Goal: Task Accomplishment & Management: Use online tool/utility

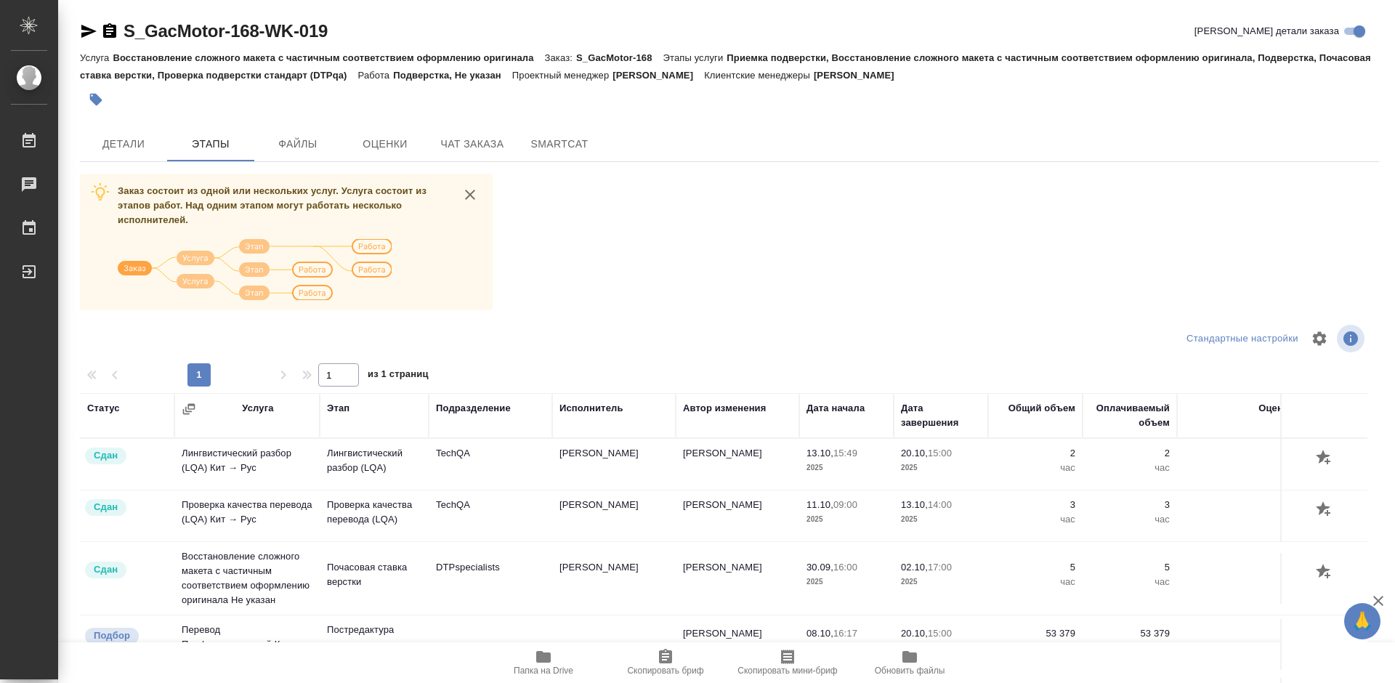
scroll to position [1148, 0]
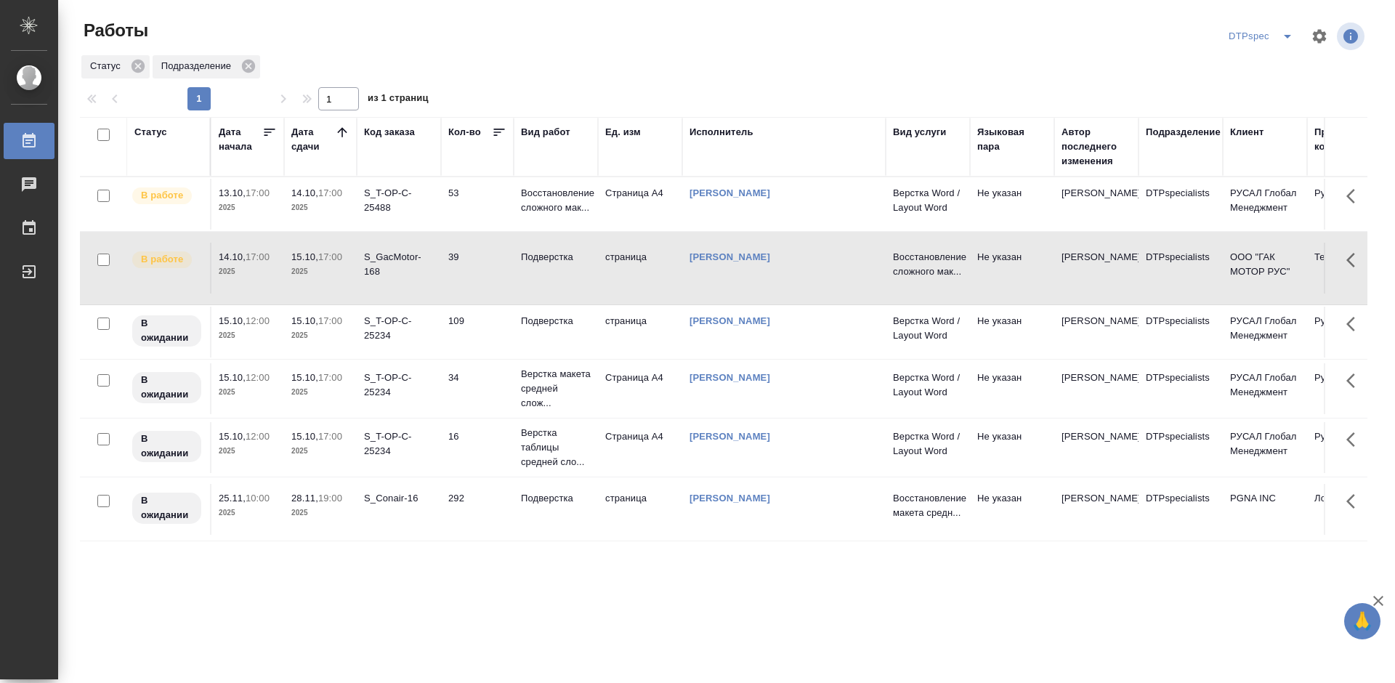
click at [347, 134] on icon at bounding box center [342, 132] width 15 height 15
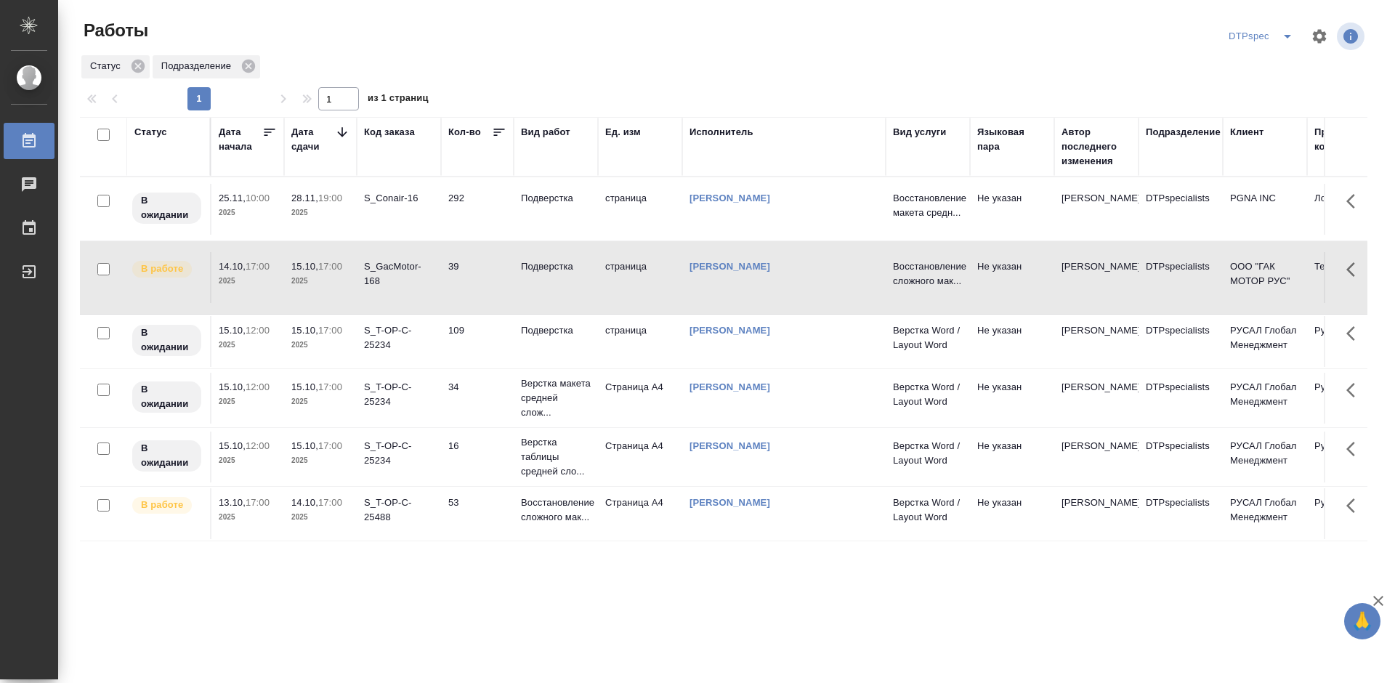
click at [345, 134] on icon at bounding box center [342, 132] width 15 height 15
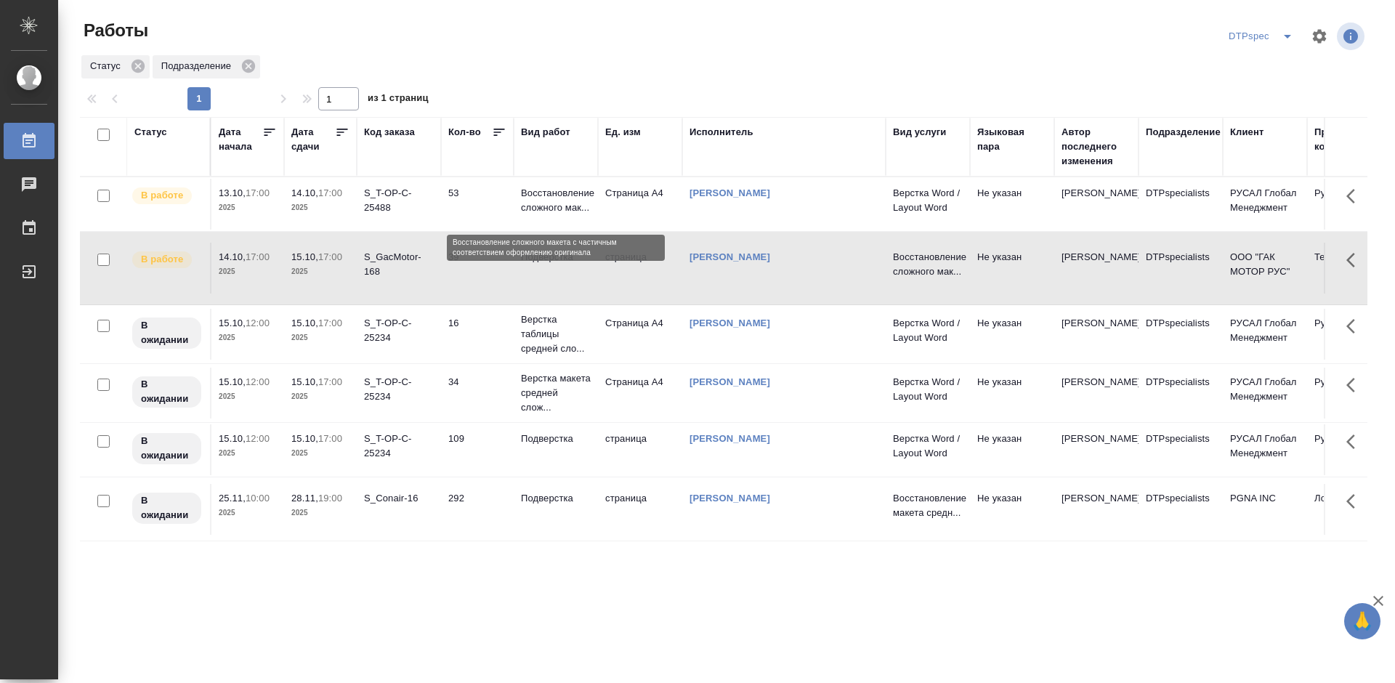
click at [563, 212] on p "Восстановление сложного мак..." at bounding box center [556, 200] width 70 height 29
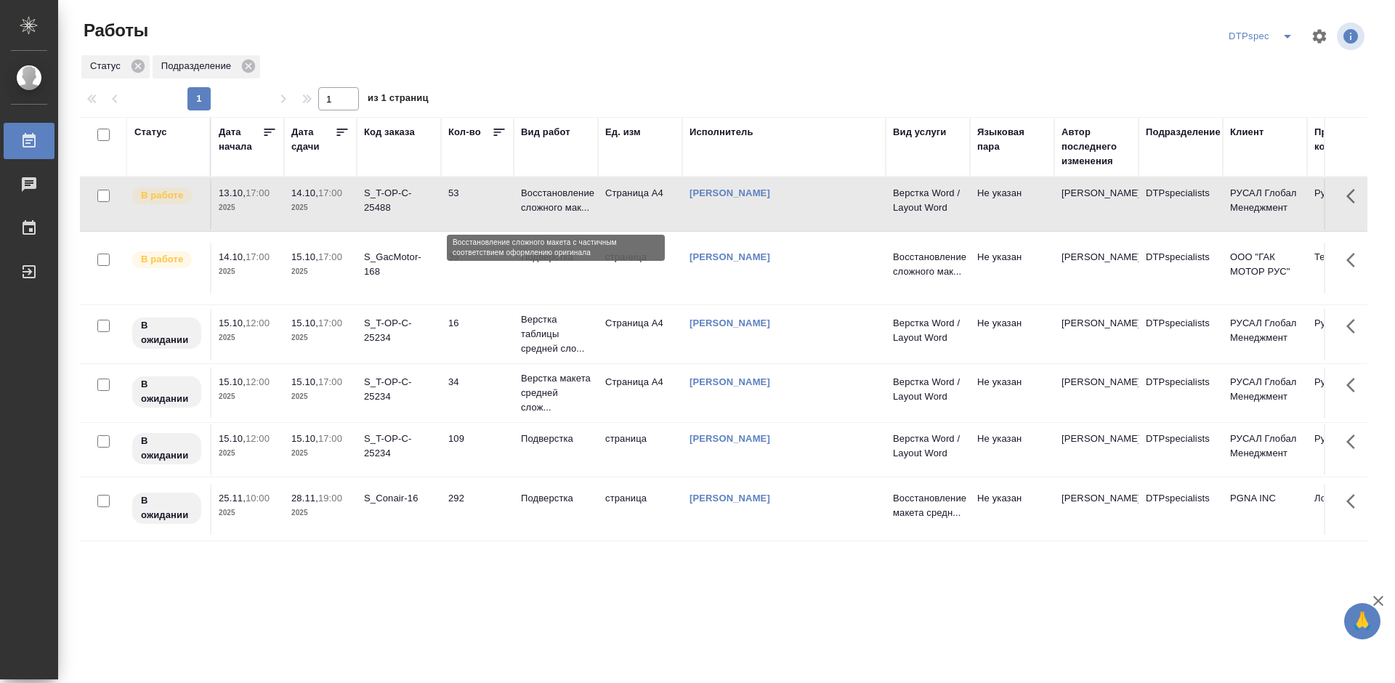
click at [563, 212] on p "Восстановление сложного мак..." at bounding box center [556, 200] width 70 height 29
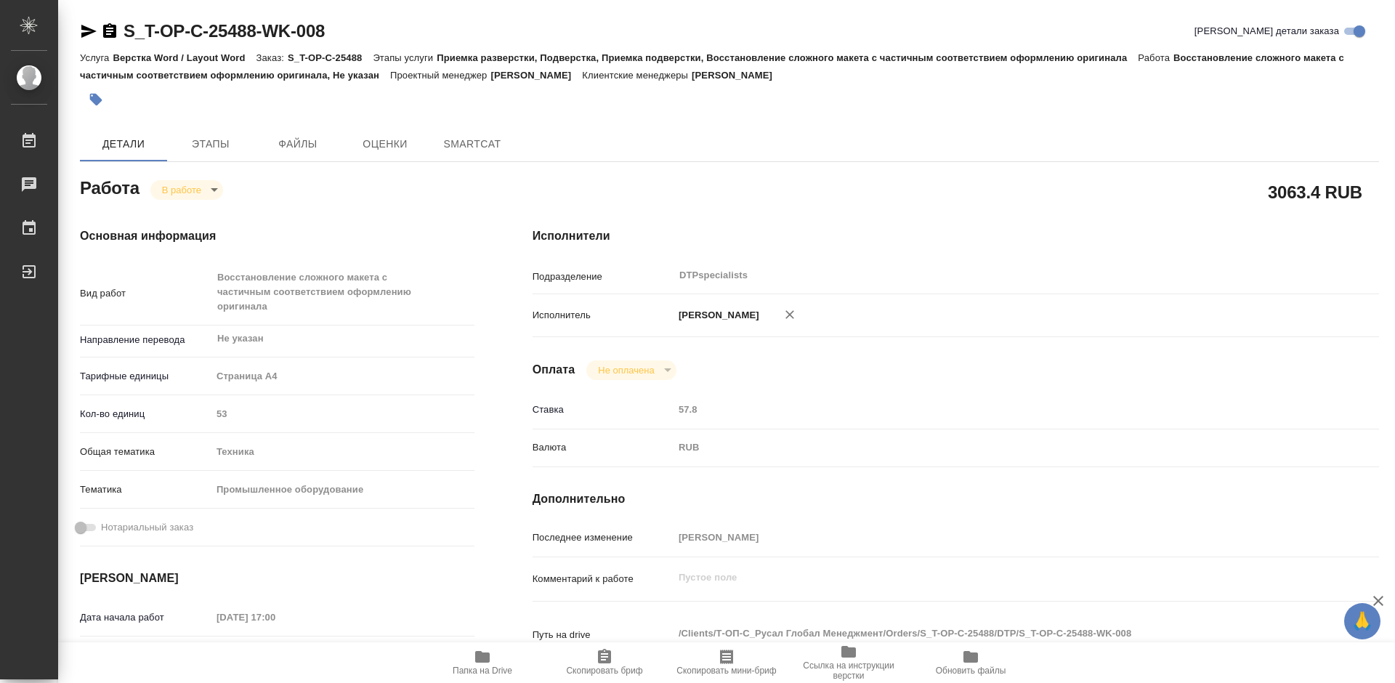
type textarea "x"
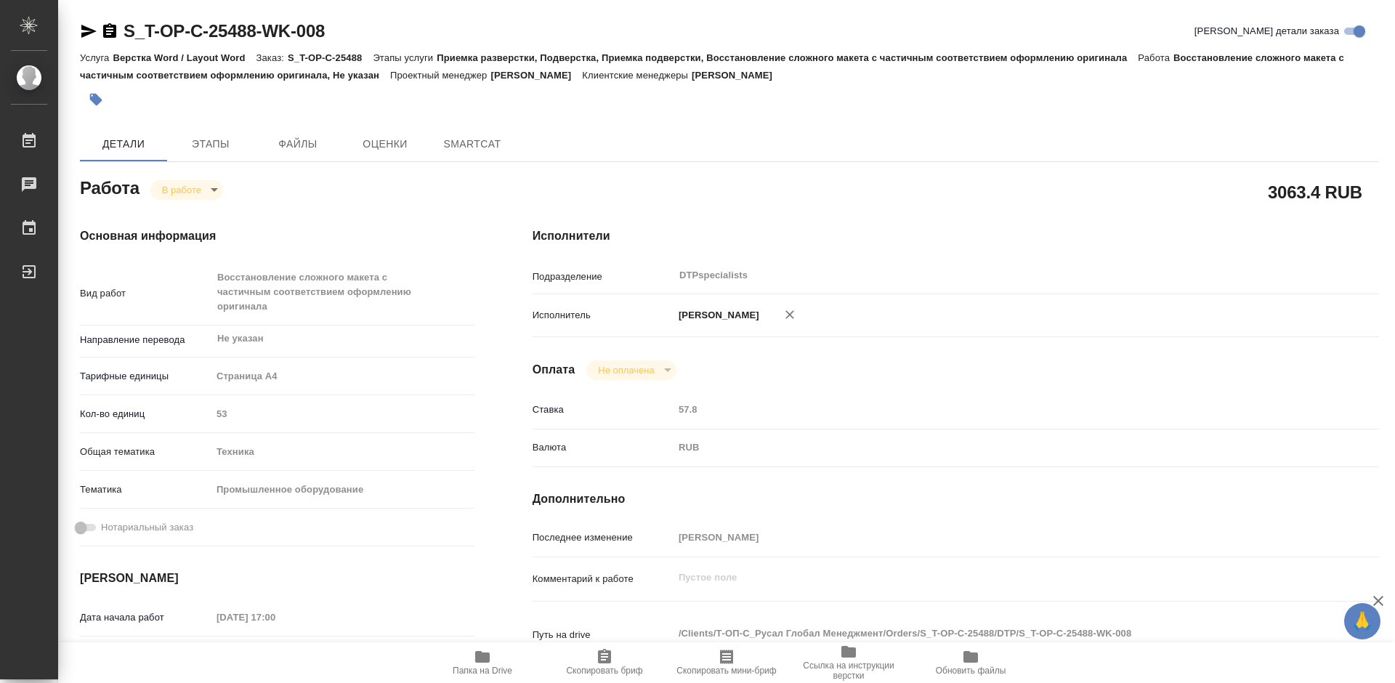
type textarea "x"
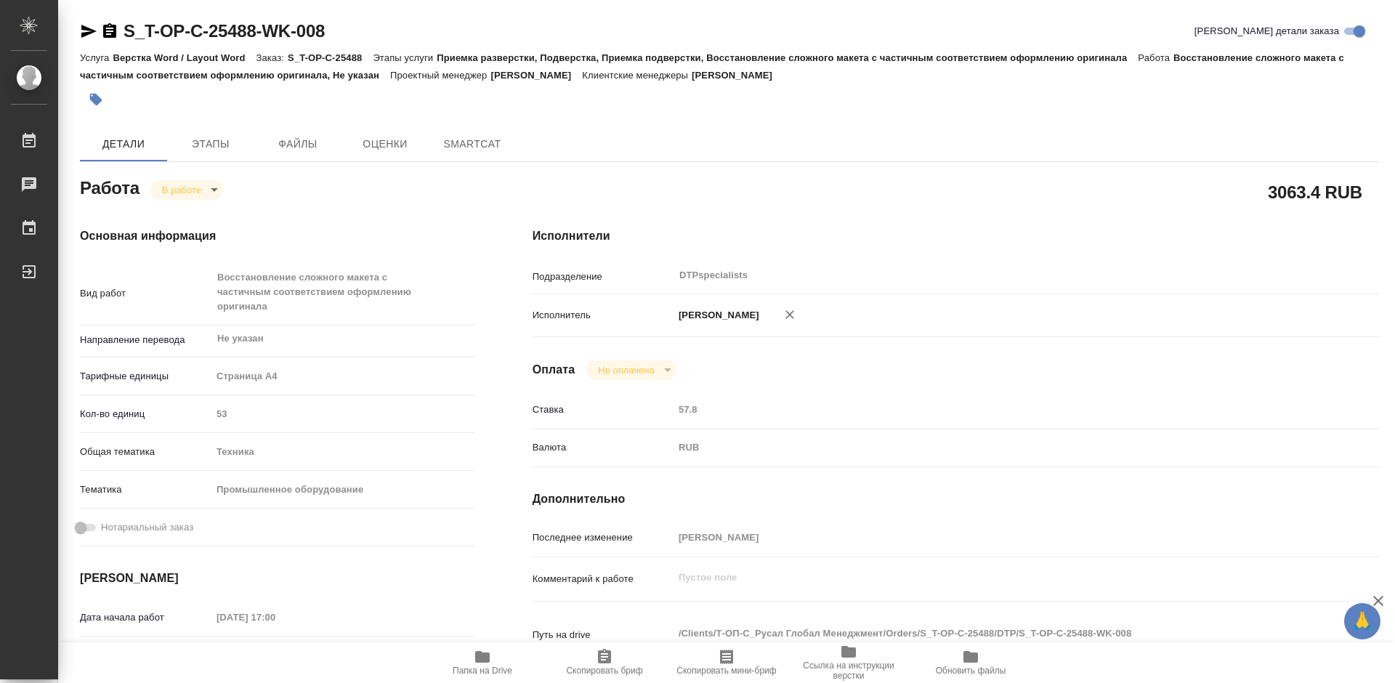
type textarea "x"
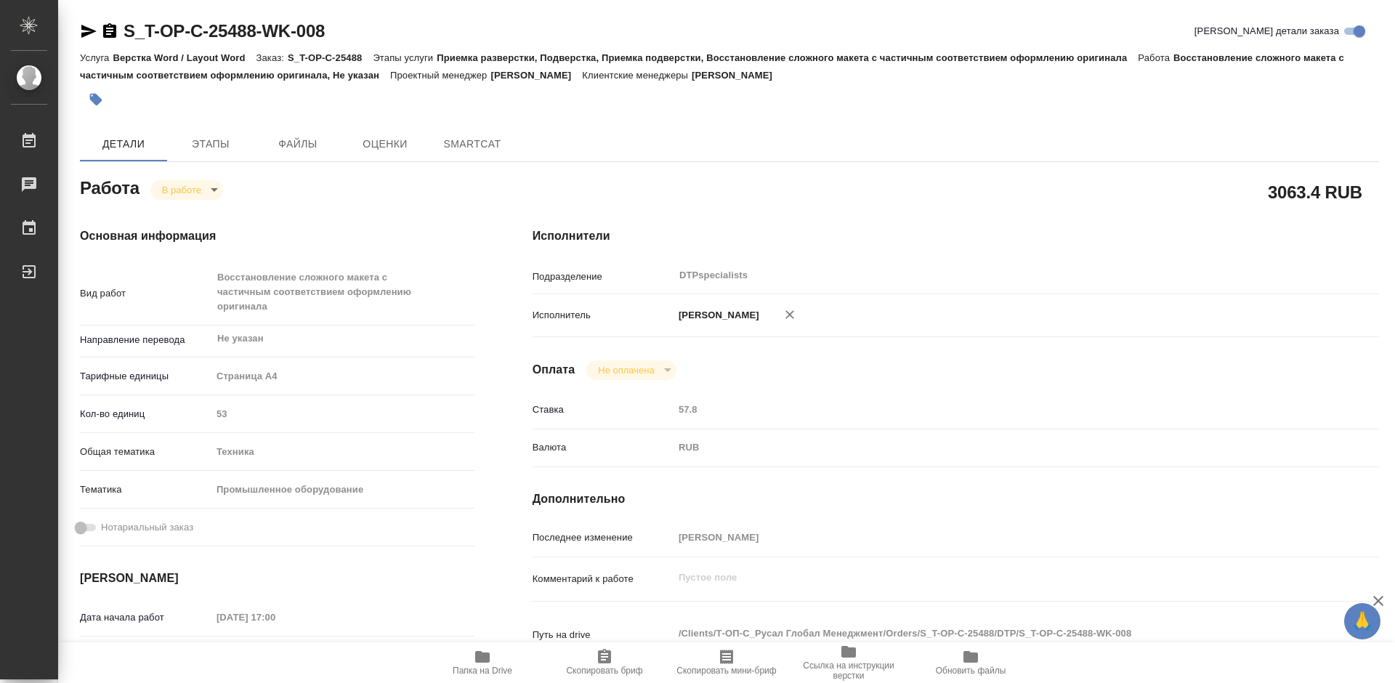
click at [105, 30] on icon "button" at bounding box center [109, 30] width 13 height 15
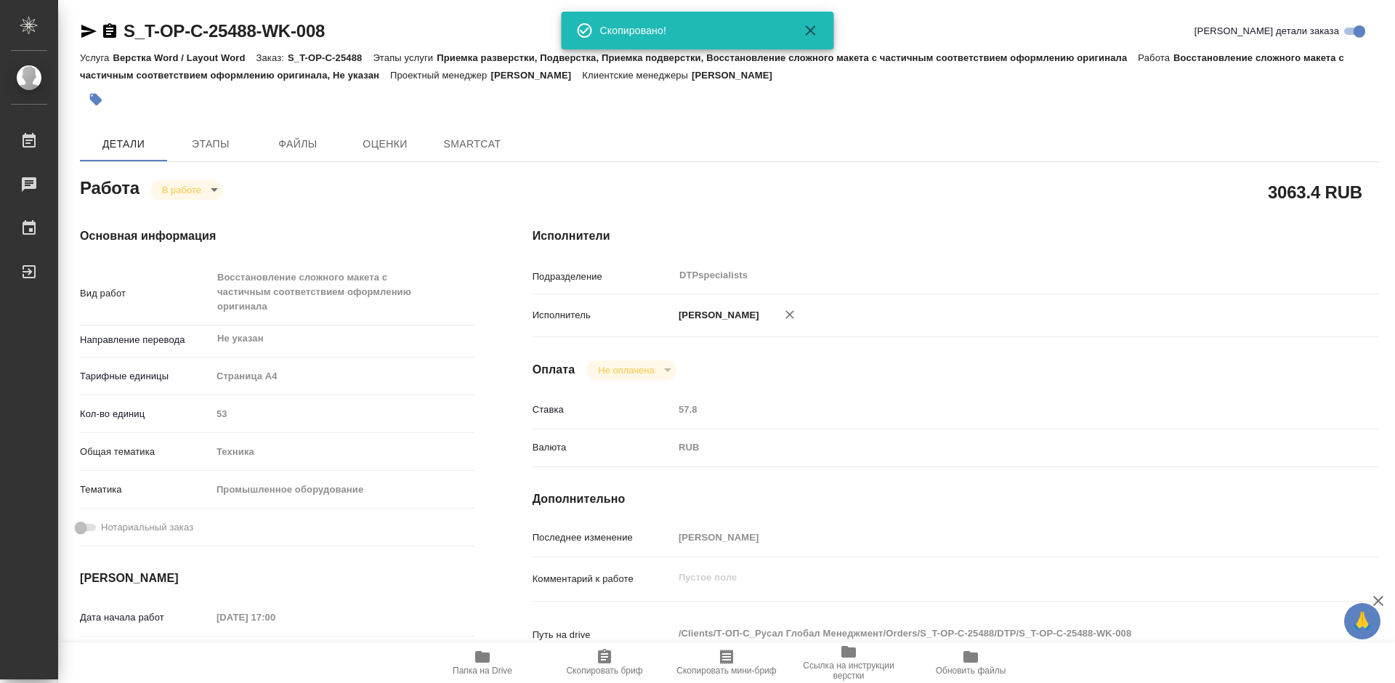
type textarea "x"
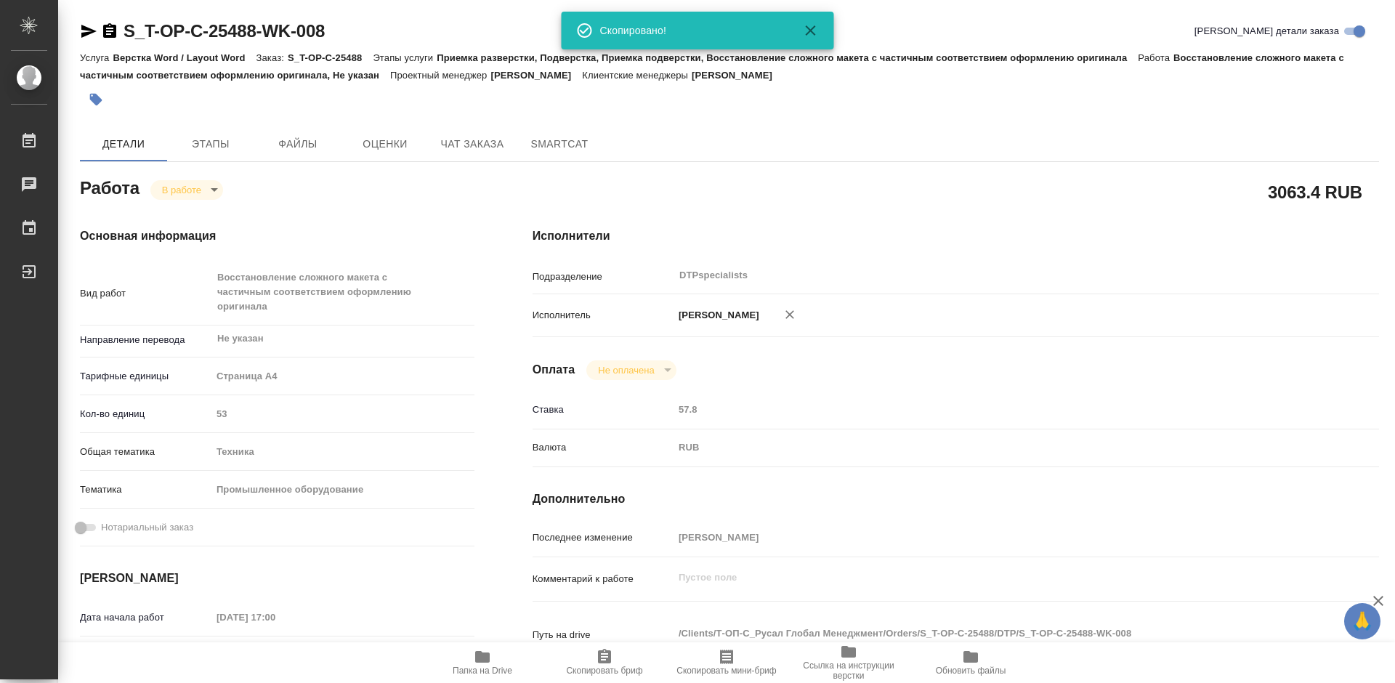
type textarea "x"
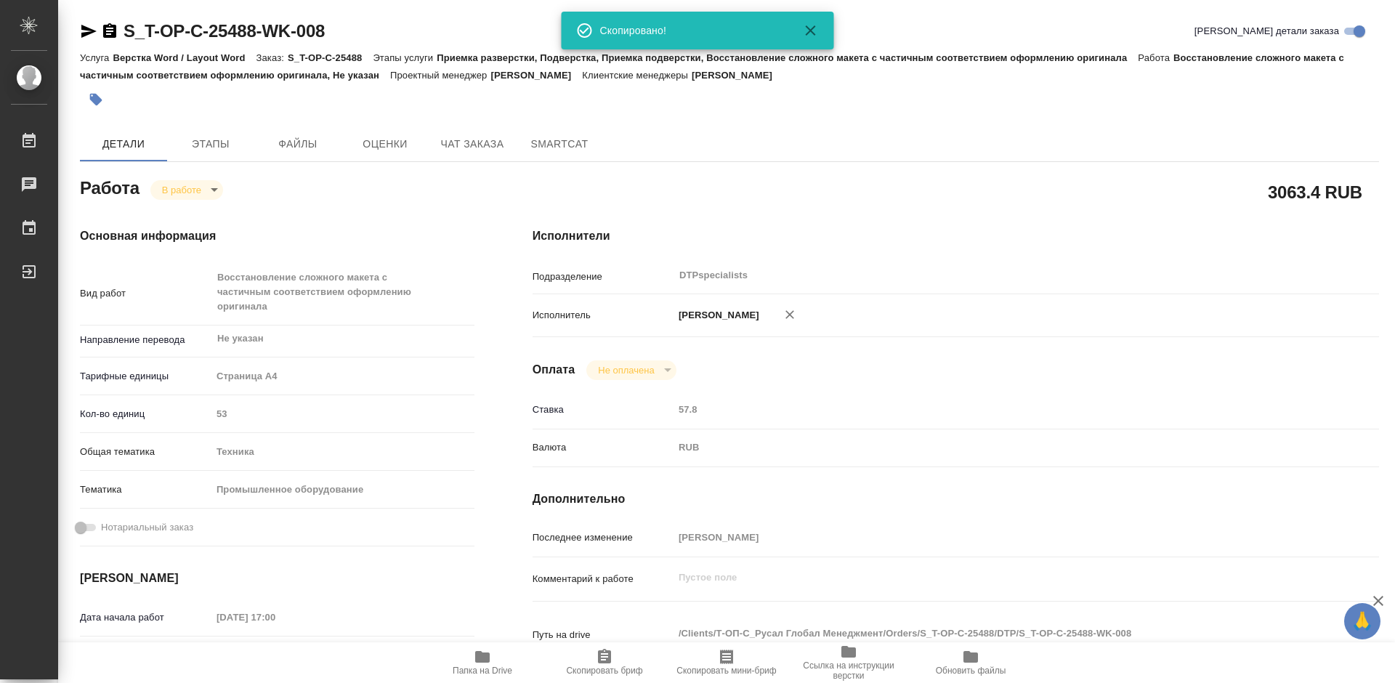
type textarea "x"
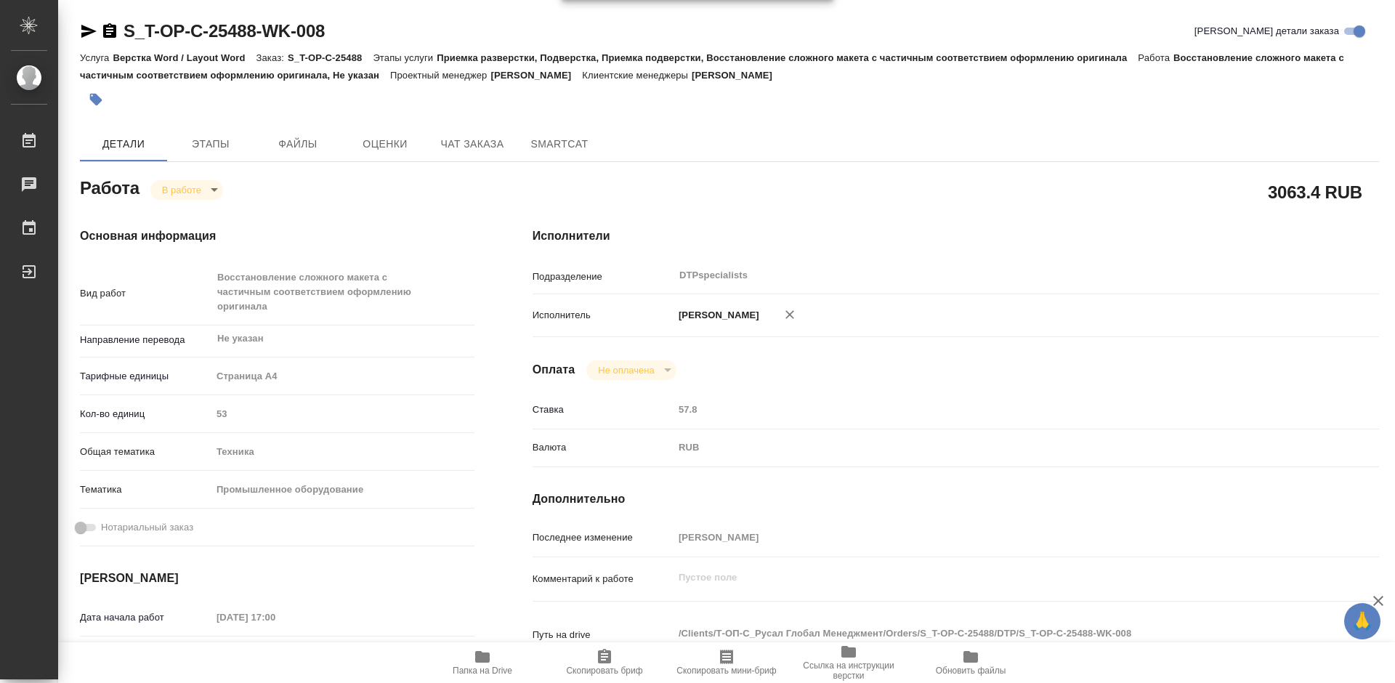
click at [481, 656] on icon "button" at bounding box center [482, 657] width 15 height 12
